Goal: Information Seeking & Learning: Learn about a topic

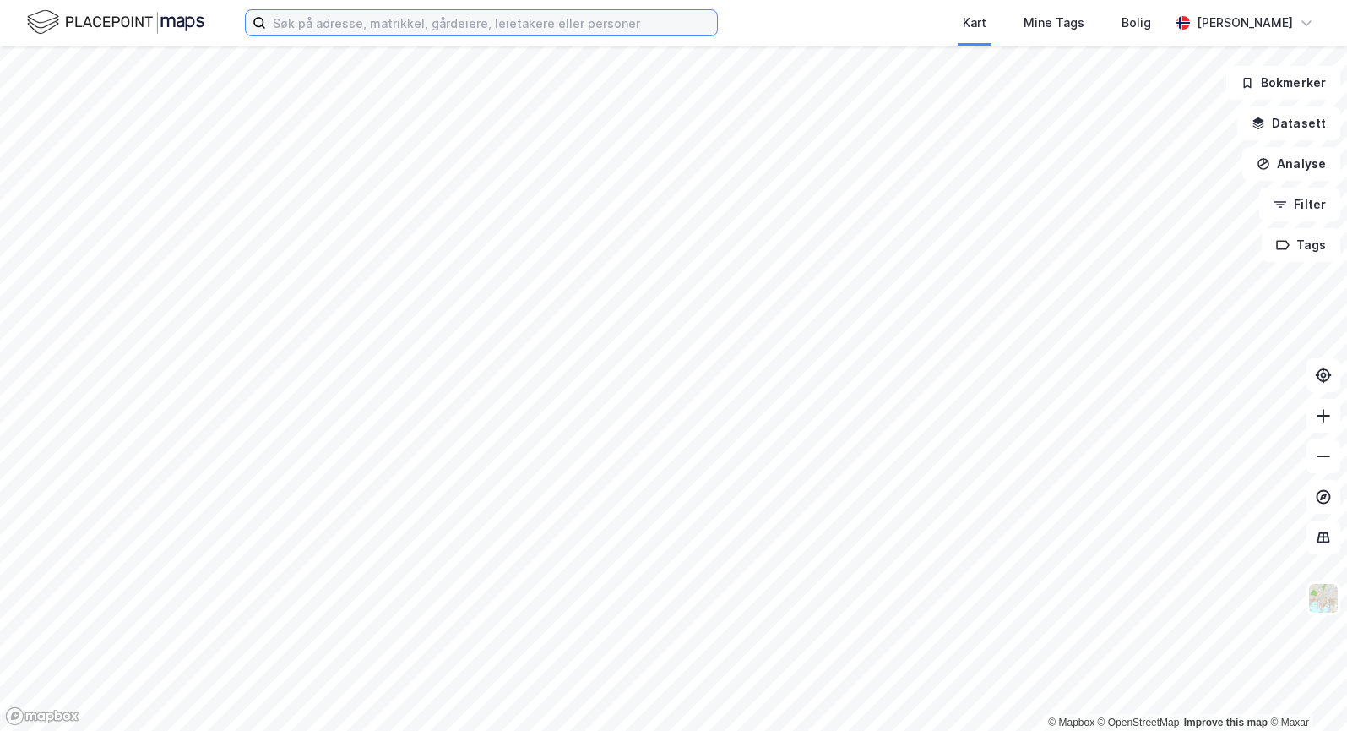
click at [318, 21] on input at bounding box center [491, 22] width 451 height 25
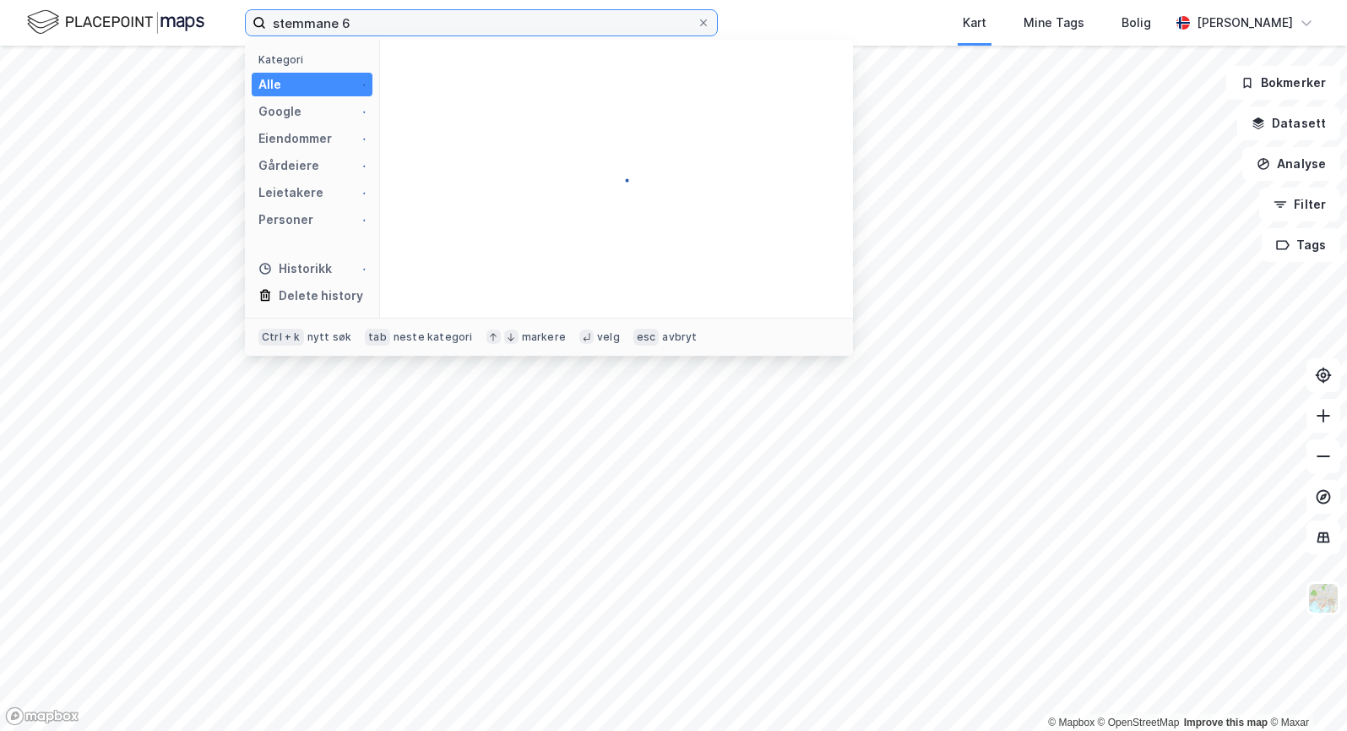
type input "stemmane 6"
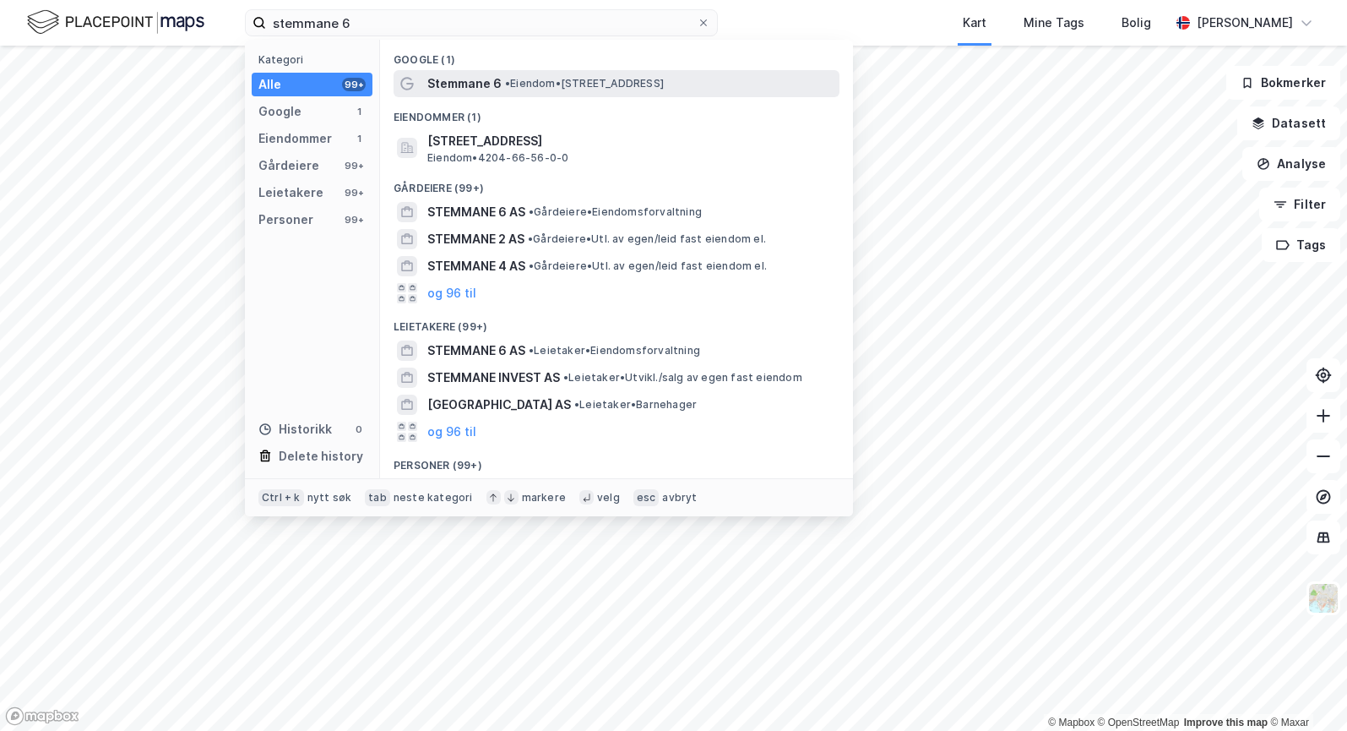
click at [450, 79] on span "Stemmane 6" at bounding box center [464, 83] width 74 height 20
